Goal: Task Accomplishment & Management: Use online tool/utility

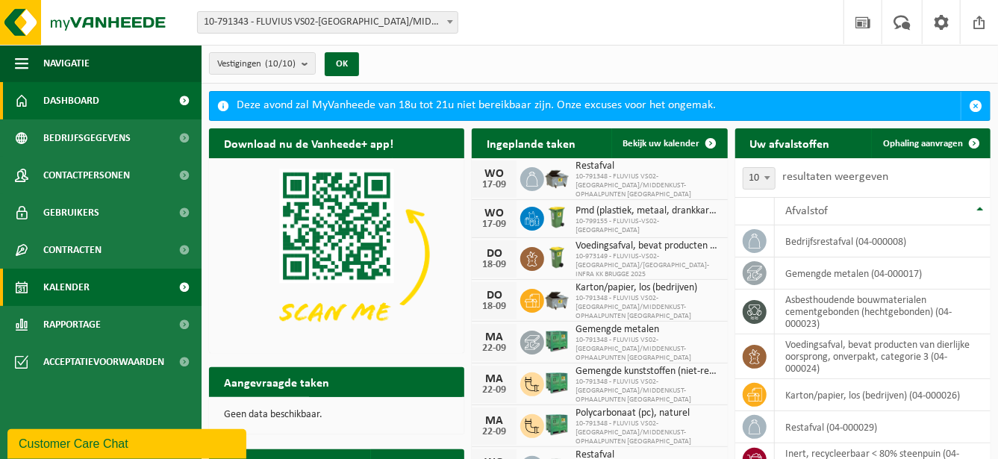
drag, startPoint x: 111, startPoint y: 281, endPoint x: 122, endPoint y: 279, distance: 12.0
click at [111, 281] on link "Kalender" at bounding box center [101, 287] width 202 height 37
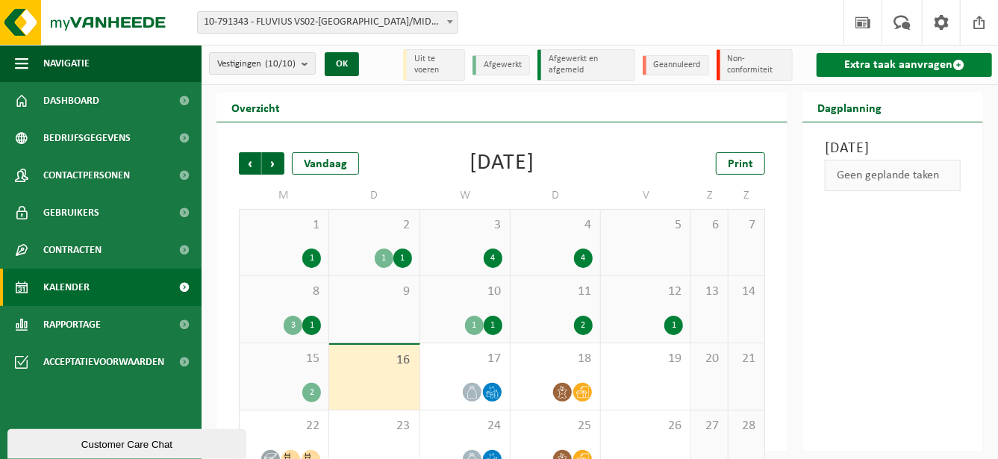
click at [901, 58] on link "Extra taak aanvragen" at bounding box center [904, 65] width 175 height 24
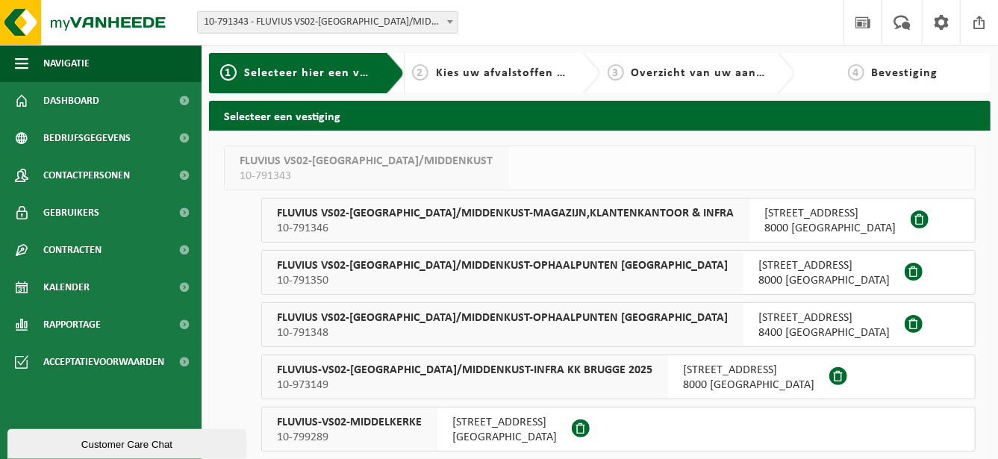
click at [528, 364] on span "FLUVIUS-VS02-BRUGGE/MIDDENKUST-INFRA KK BRUGGE 2025" at bounding box center [465, 370] width 376 height 15
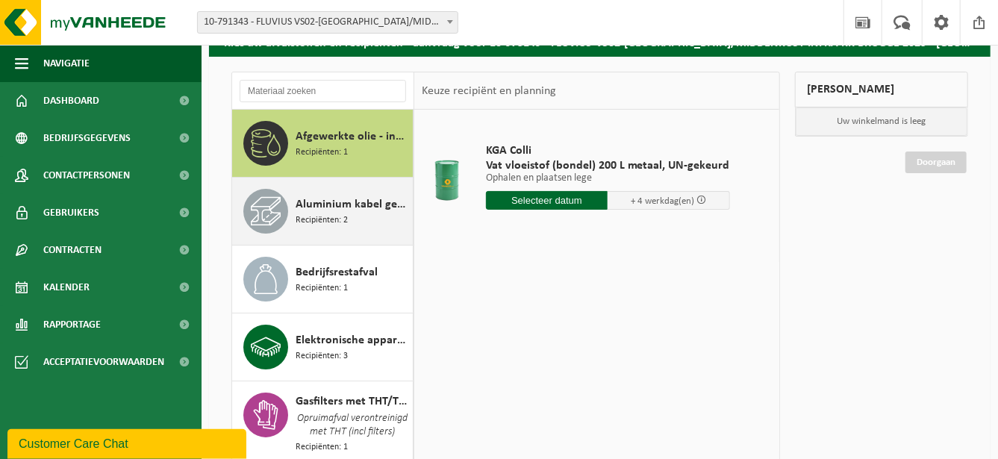
click at [385, 211] on div "Aluminium kabel gemengd Recipiënten: 2" at bounding box center [352, 211] width 113 height 45
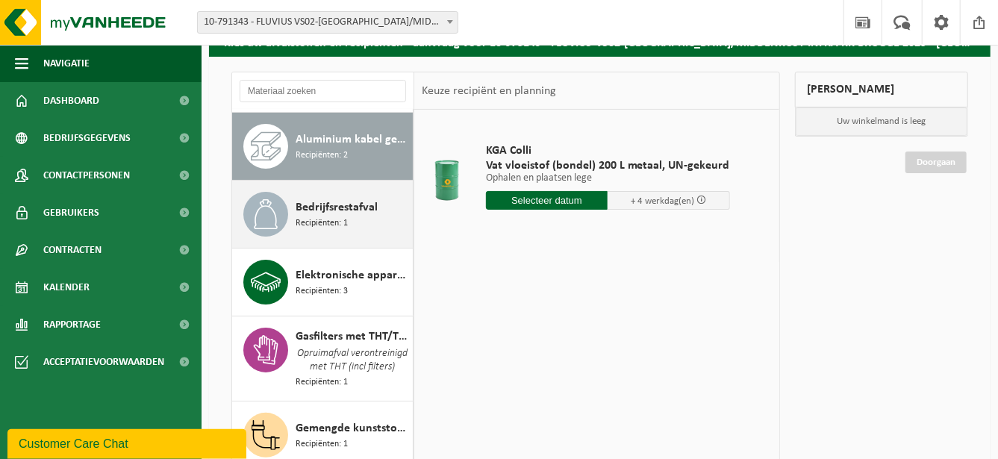
scroll to position [67, 0]
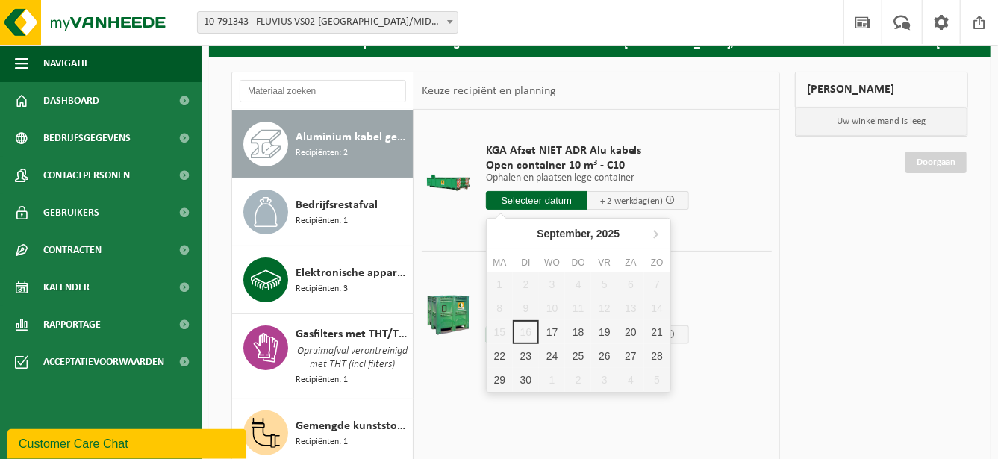
click at [533, 194] on input "text" at bounding box center [537, 200] width 102 height 19
click at [550, 326] on div "17" at bounding box center [552, 332] width 26 height 24
type input "Van 2025-09-17"
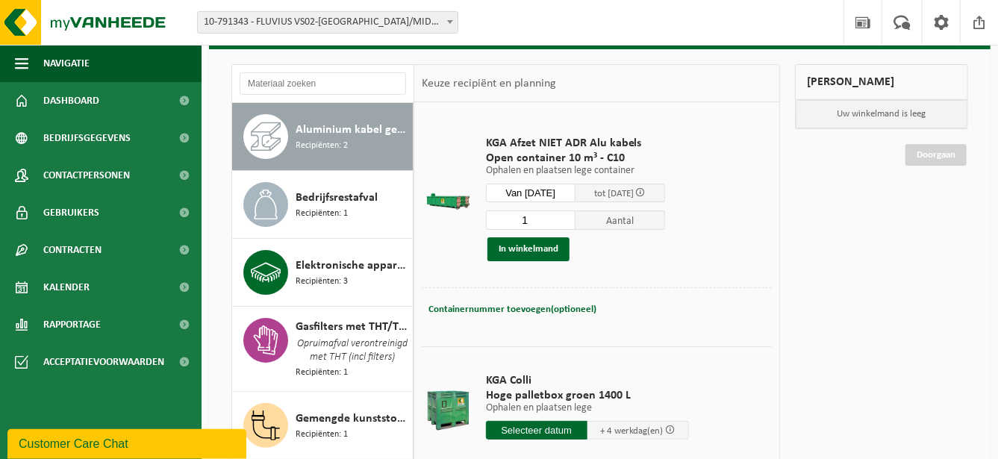
scroll to position [74, 0]
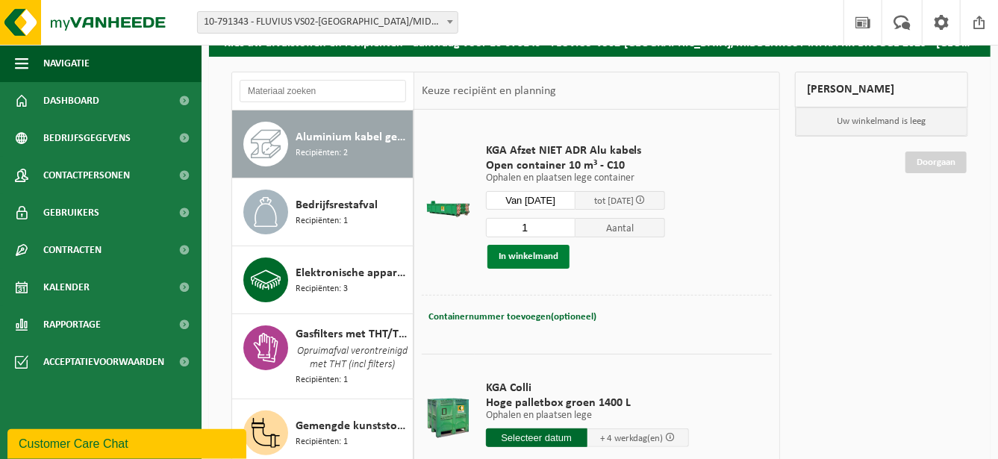
click at [537, 255] on button "In winkelmand" at bounding box center [529, 257] width 82 height 24
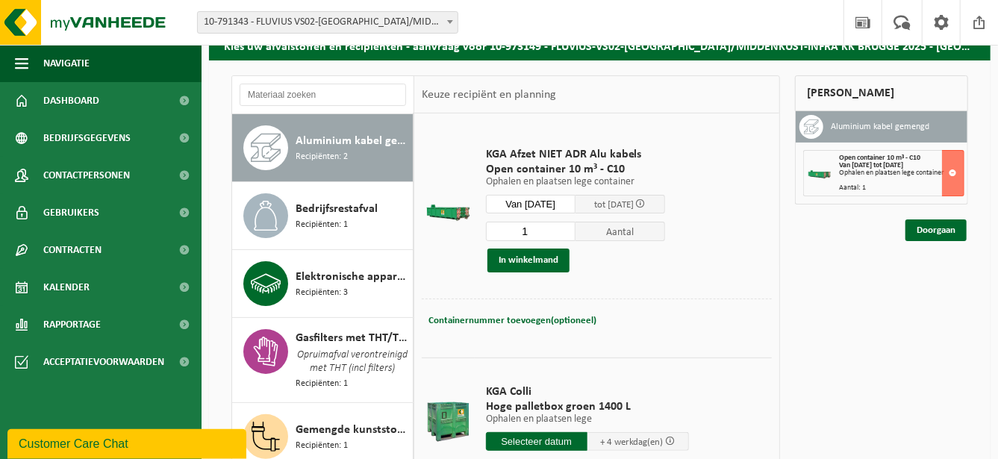
scroll to position [69, 0]
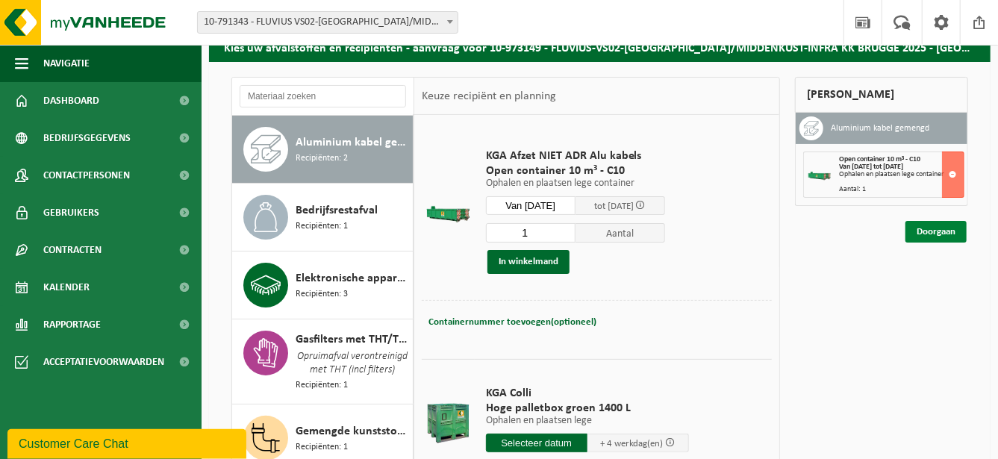
click at [928, 232] on link "Doorgaan" at bounding box center [936, 232] width 61 height 22
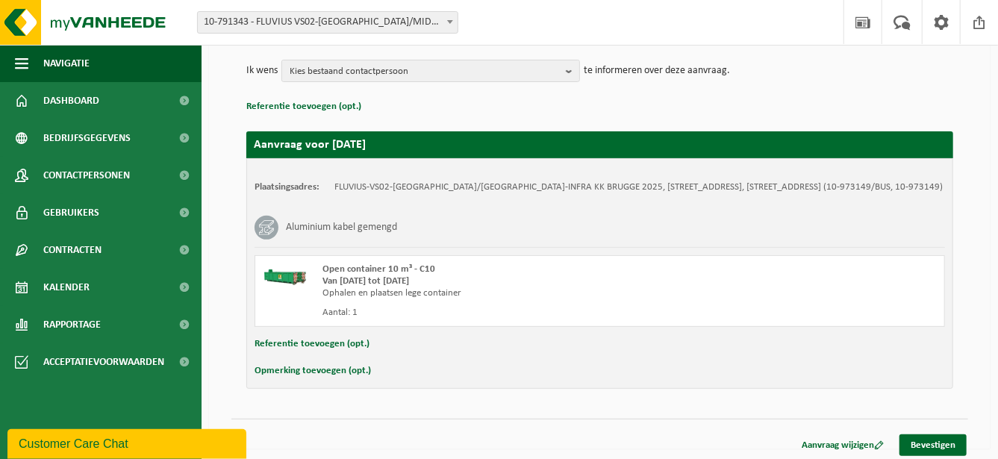
scroll to position [179, 0]
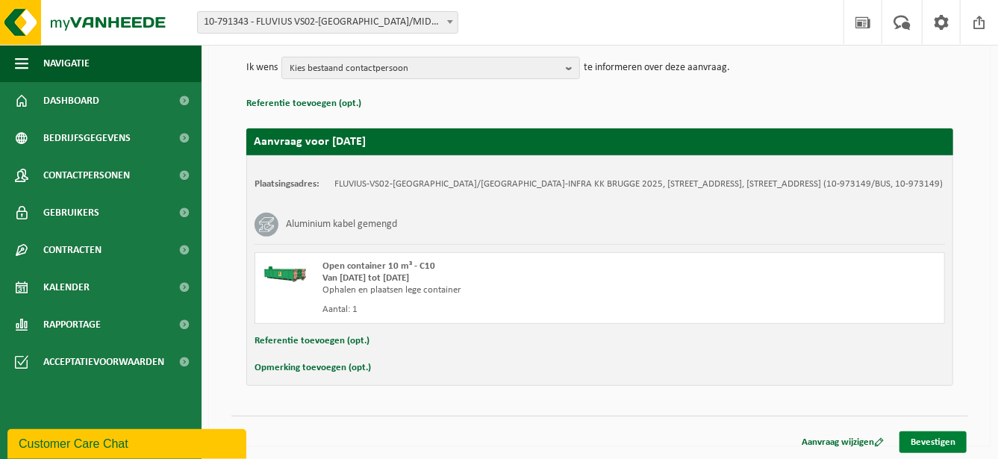
click at [928, 439] on link "Bevestigen" at bounding box center [933, 443] width 67 height 22
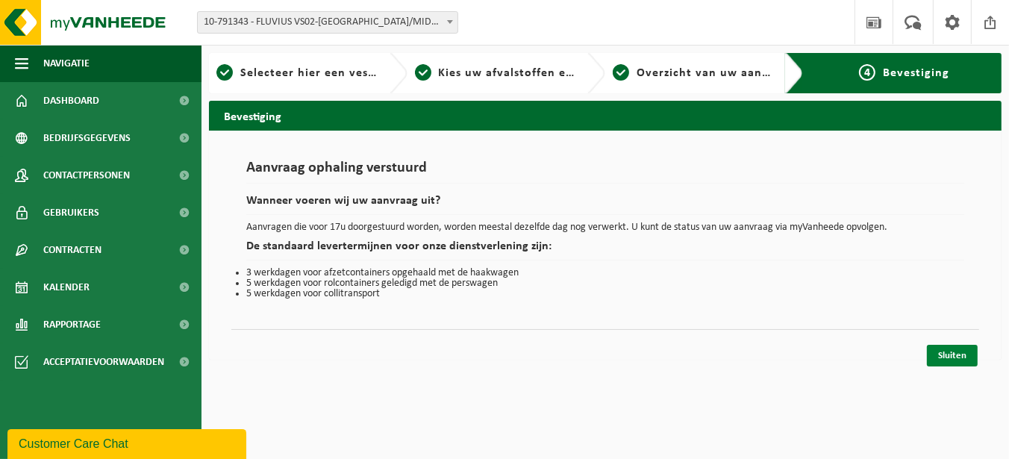
click at [945, 358] on link "Sluiten" at bounding box center [952, 356] width 51 height 22
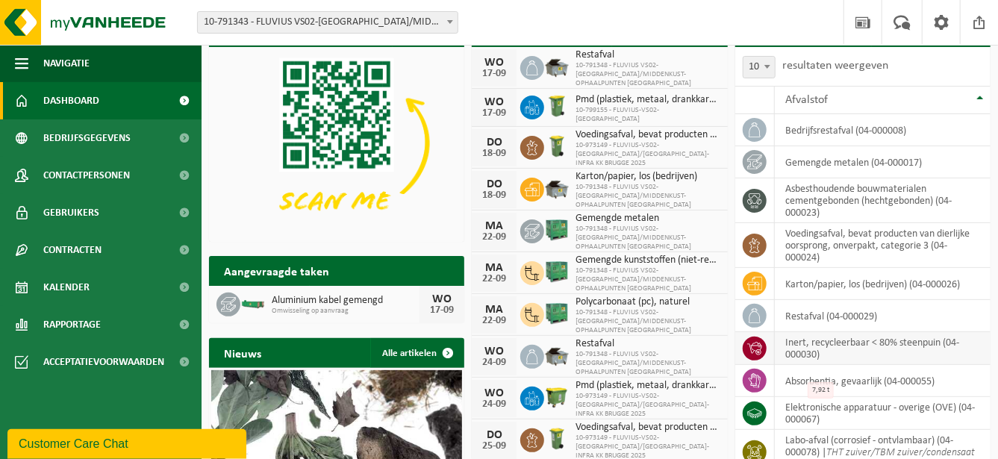
scroll to position [99, 0]
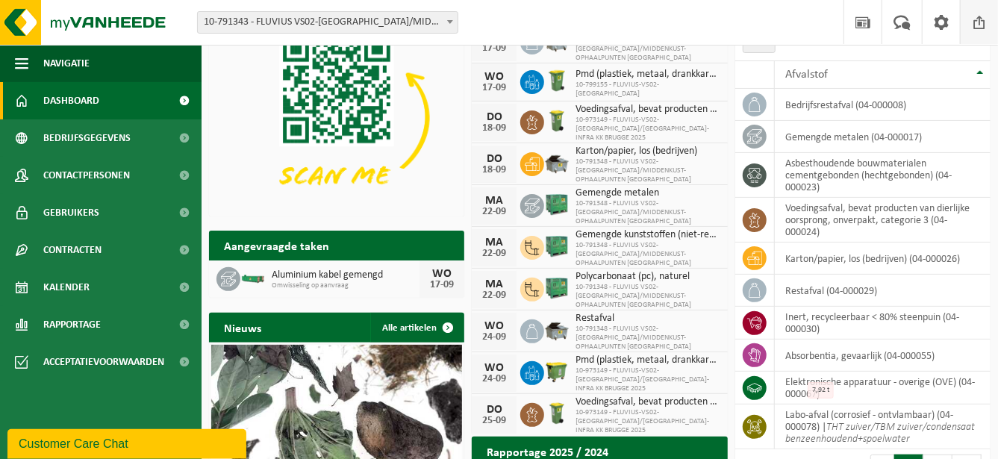
click at [977, 31] on span at bounding box center [979, 22] width 22 height 44
